Goal: Register for event/course

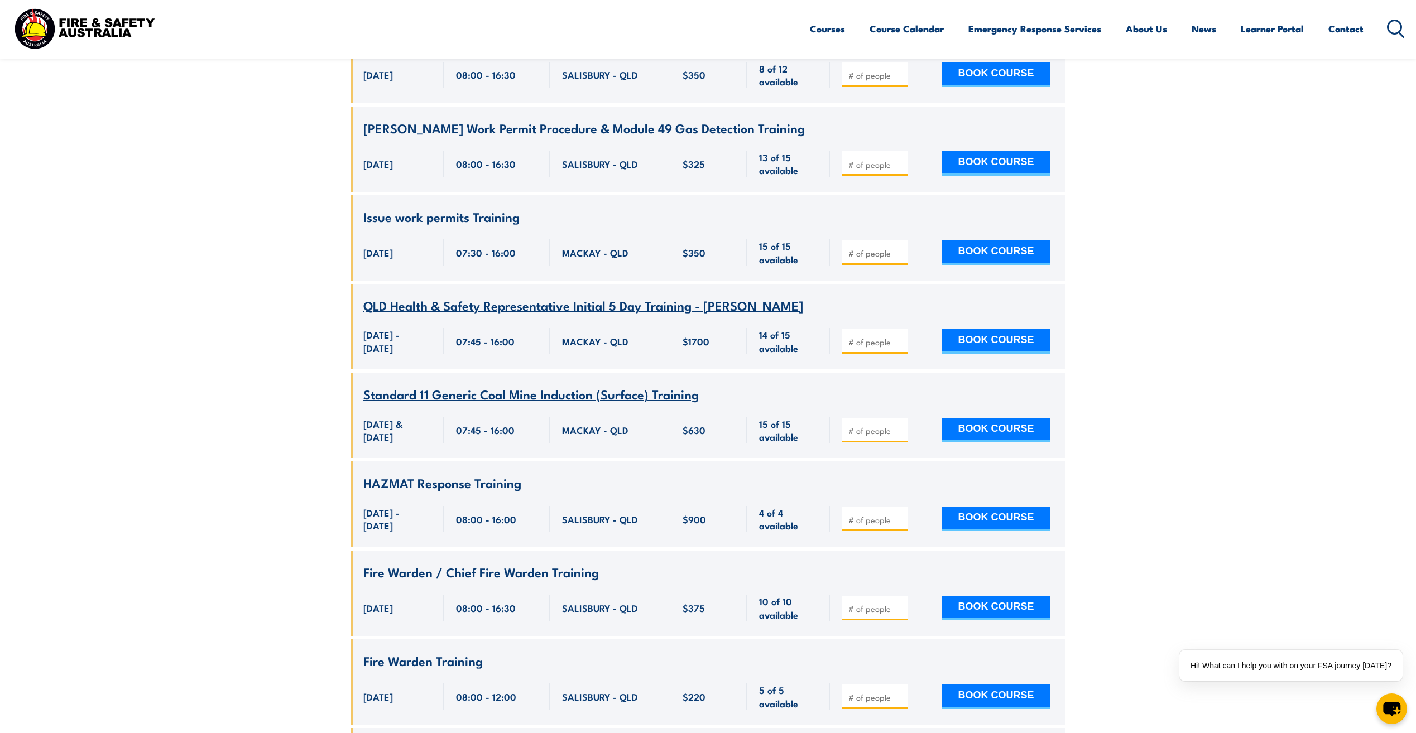
scroll to position [7065, 0]
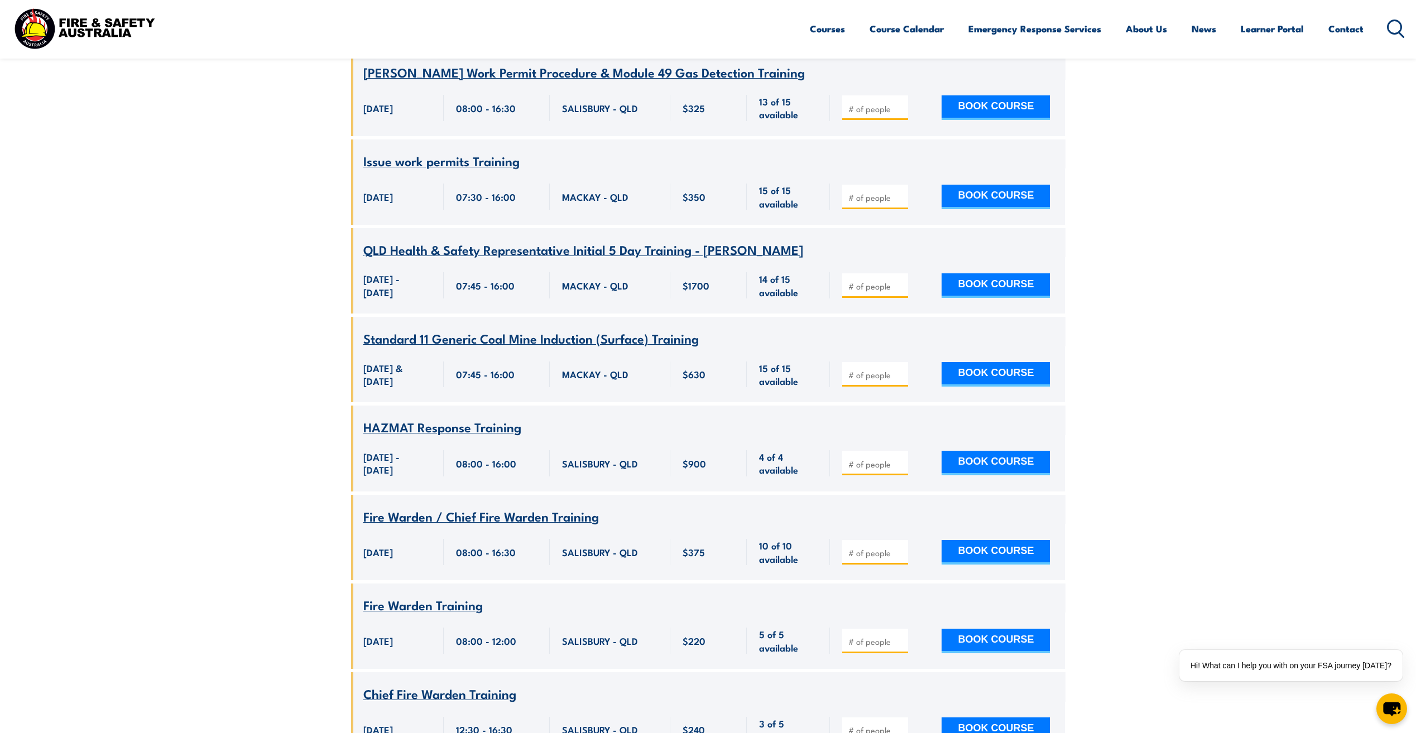
click at [375, 507] on span "Fire Warden / Chief Fire Warden Training" at bounding box center [480, 516] width 235 height 19
click at [975, 629] on button "BOOK COURSE" at bounding box center [995, 641] width 108 height 25
